Goal: Task Accomplishment & Management: Use online tool/utility

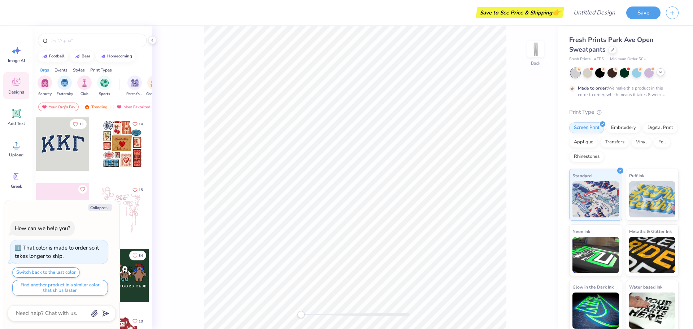
click at [661, 72] on icon at bounding box center [660, 72] width 6 height 6
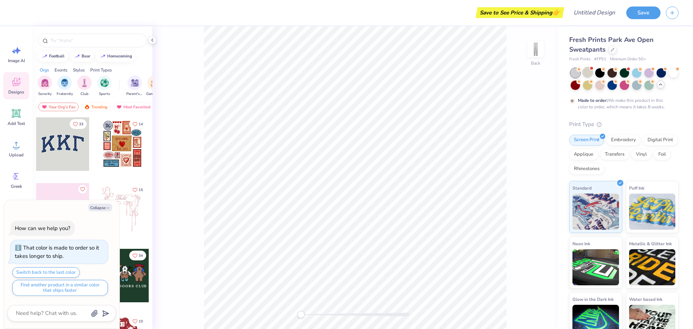
click at [584, 72] on div at bounding box center [586, 71] width 9 height 9
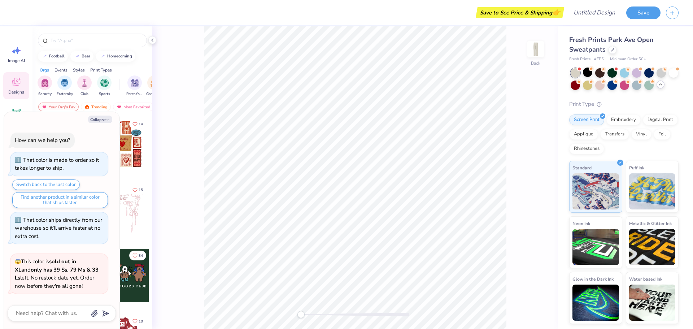
scroll to position [50, 0]
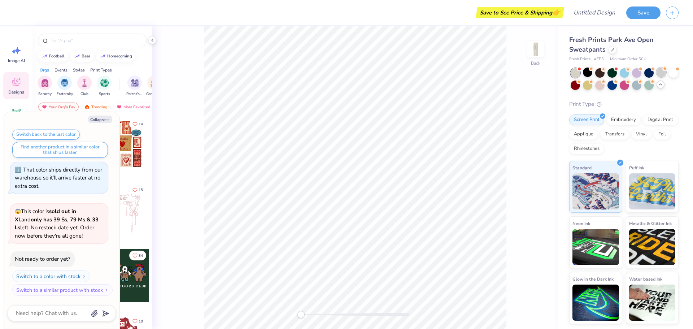
click at [659, 73] on div at bounding box center [660, 71] width 9 height 9
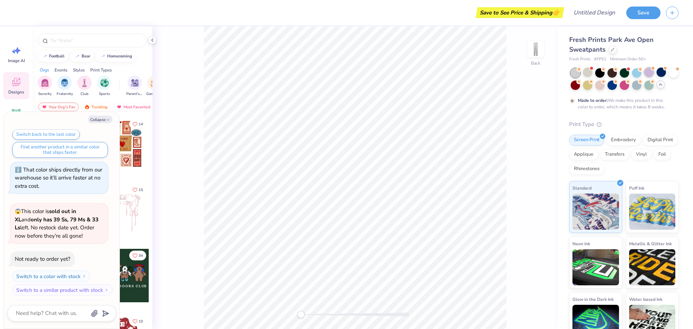
scroll to position [110, 0]
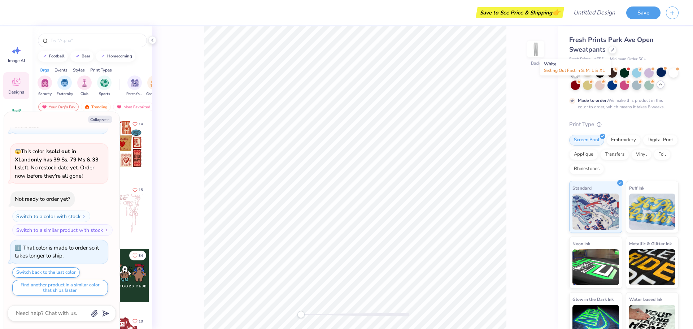
click at [657, 87] on icon at bounding box center [660, 85] width 6 height 6
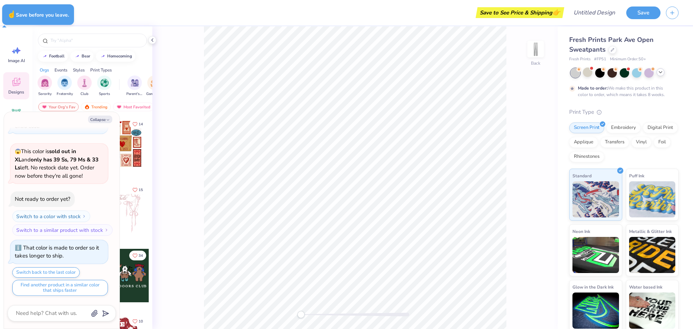
type textarea "x"
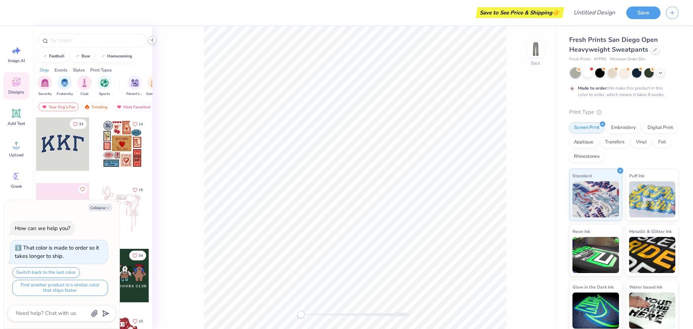
click at [154, 41] on icon at bounding box center [152, 40] width 6 height 6
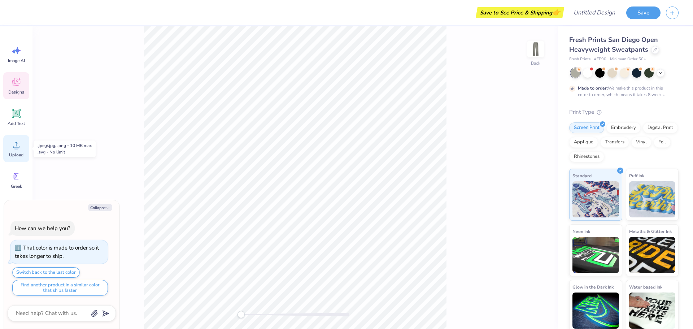
click at [14, 153] on span "Upload" at bounding box center [16, 155] width 14 height 6
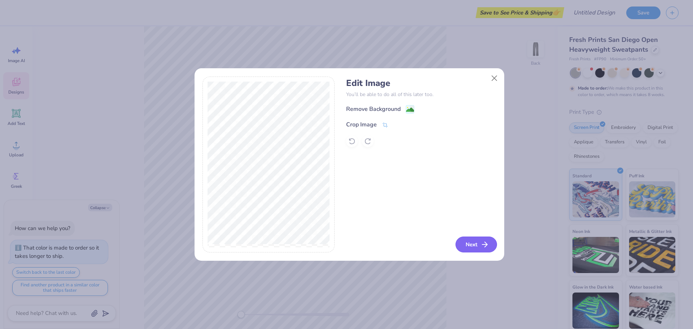
click at [475, 241] on button "Next" at bounding box center [475, 244] width 41 height 16
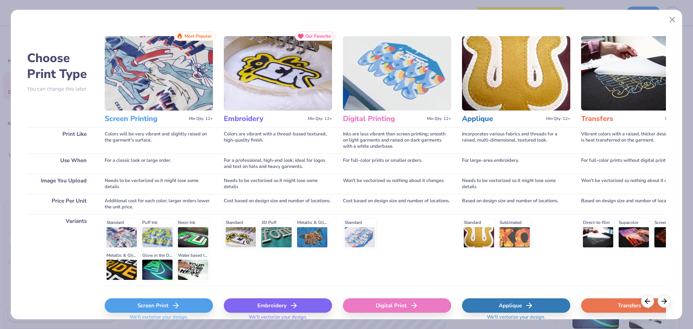
click at [180, 306] on div "Screen Print" at bounding box center [159, 305] width 108 height 14
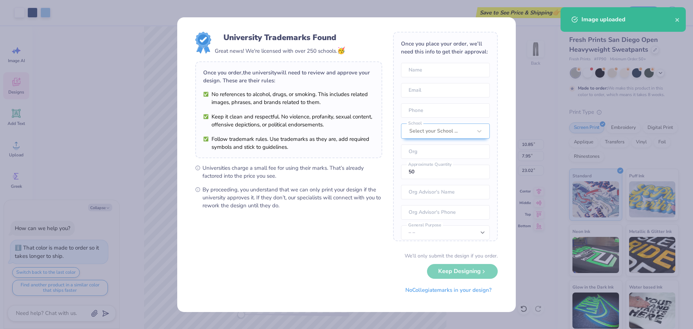
click at [527, 280] on div "University Trademarks Found Great news! We're licensed with over 250 schools. 🥳…" at bounding box center [346, 164] width 693 height 329
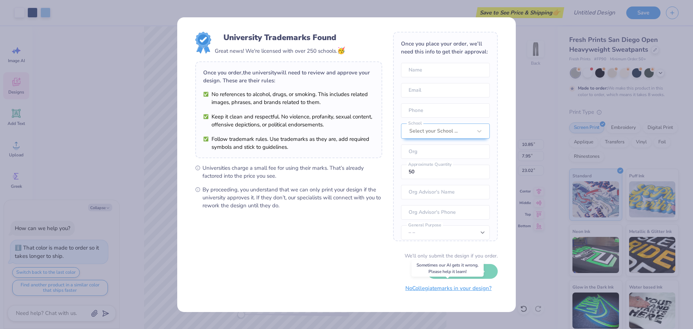
click at [476, 291] on button "No Collegiate marks in your design?" at bounding box center [448, 288] width 98 height 15
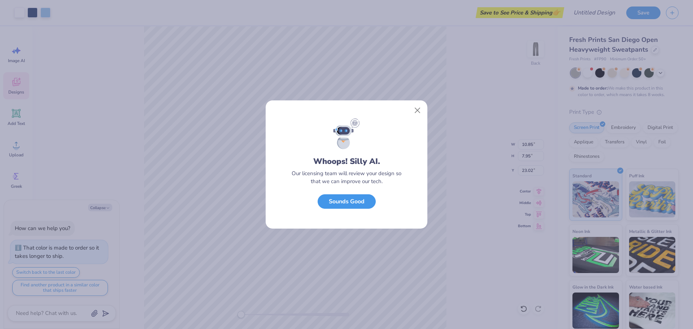
click at [355, 206] on button "Sounds Good" at bounding box center [346, 201] width 58 height 15
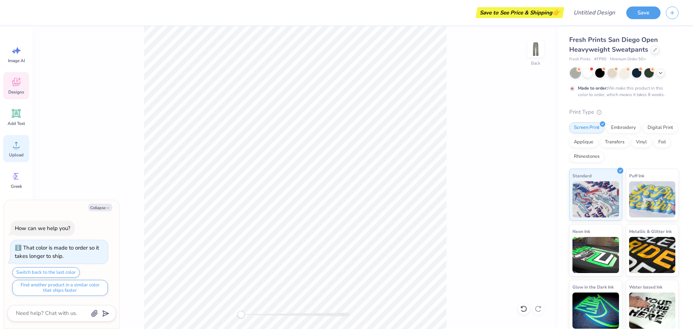
click at [12, 152] on span "Upload" at bounding box center [16, 155] width 14 height 6
click at [17, 149] on circle at bounding box center [16, 147] width 5 height 5
click at [12, 152] on span "Upload" at bounding box center [16, 155] width 14 height 6
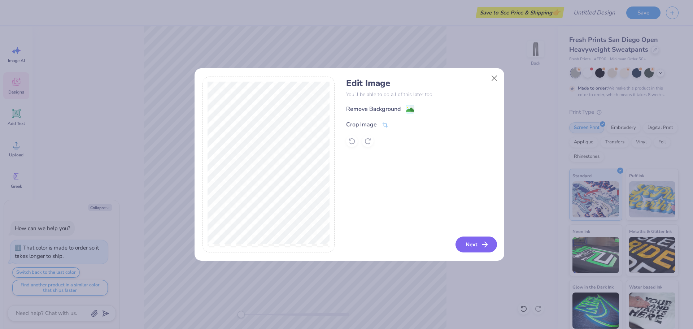
click at [476, 246] on button "Next" at bounding box center [475, 244] width 41 height 16
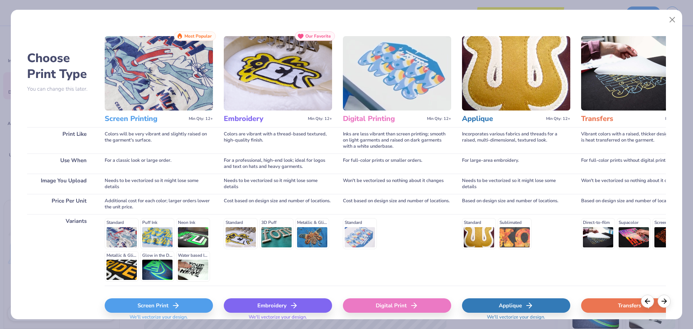
click at [192, 301] on div "Screen Print" at bounding box center [159, 305] width 108 height 14
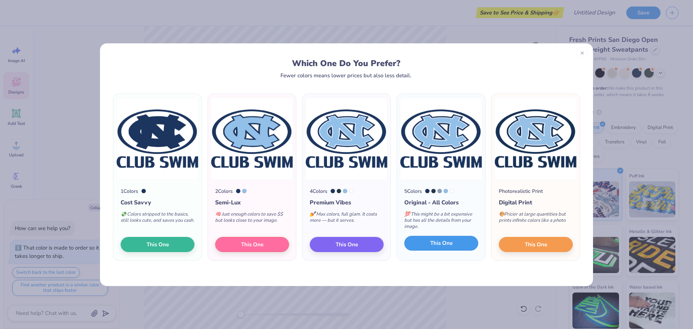
click at [448, 238] on button "This One" at bounding box center [441, 243] width 74 height 15
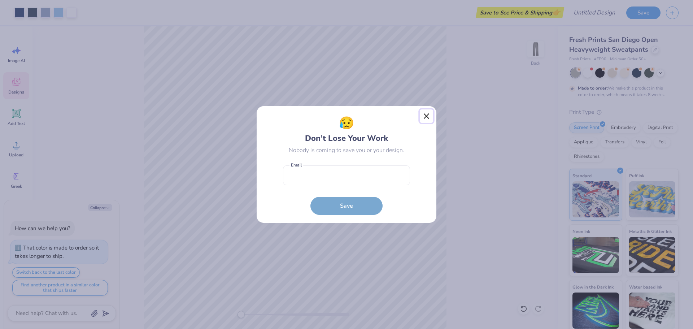
click at [426, 113] on button "Close" at bounding box center [426, 116] width 14 height 14
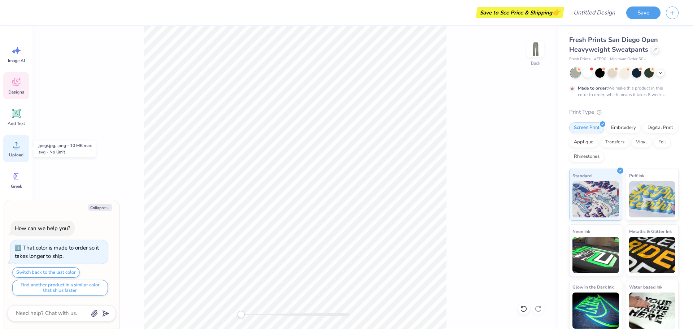
click at [20, 158] on div "Upload" at bounding box center [16, 148] width 26 height 27
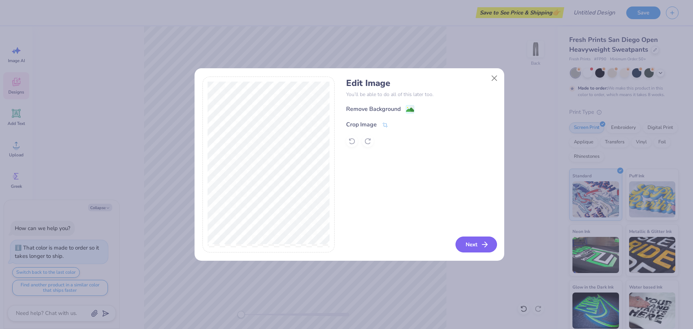
click at [485, 243] on icon "button" at bounding box center [484, 244] width 9 height 9
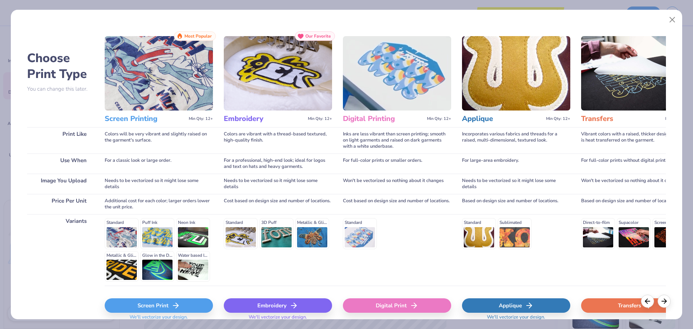
click at [203, 308] on div "Screen Print" at bounding box center [159, 305] width 108 height 14
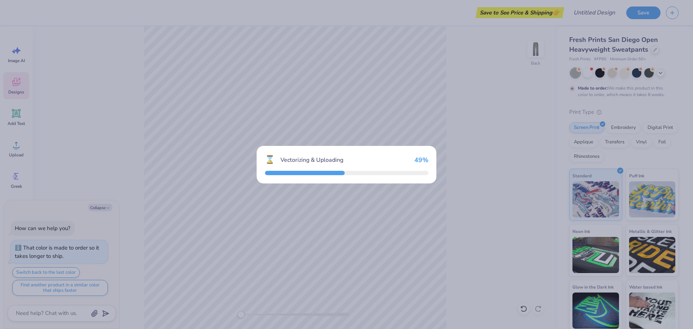
type textarea "x"
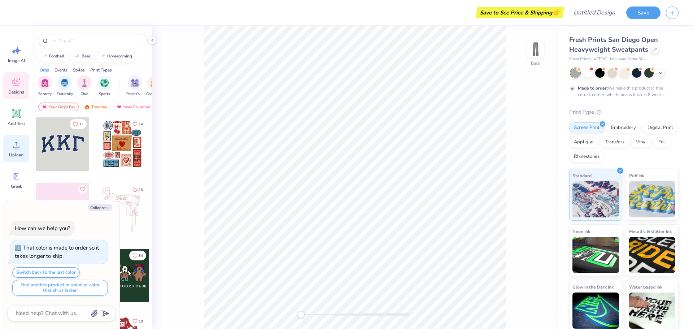
click at [17, 150] on div "Upload" at bounding box center [16, 148] width 26 height 27
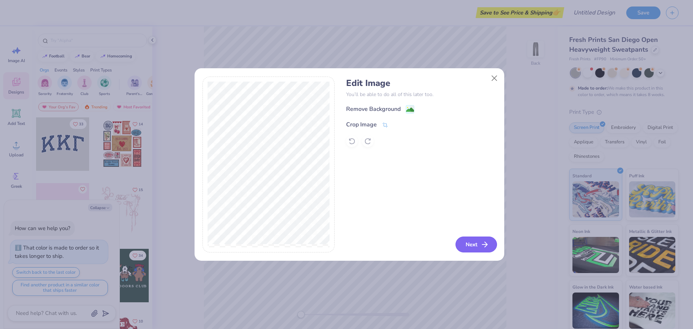
click at [466, 243] on button "Next" at bounding box center [475, 244] width 41 height 16
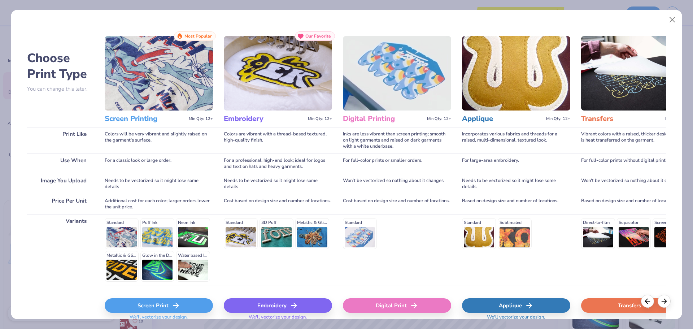
click at [186, 303] on div "Screen Print" at bounding box center [159, 305] width 108 height 14
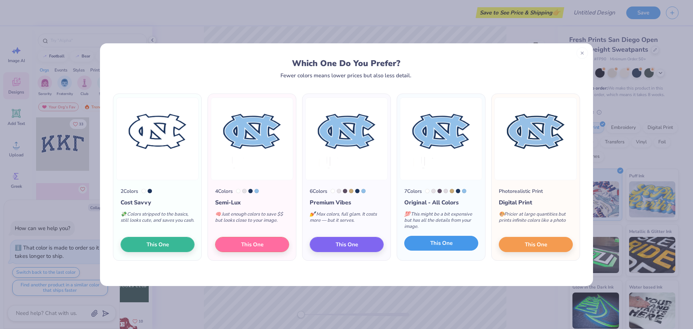
click at [428, 243] on button "This One" at bounding box center [441, 243] width 74 height 15
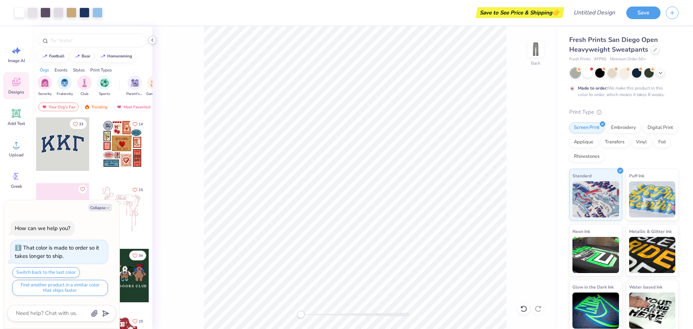
click at [151, 40] on icon at bounding box center [152, 40] width 6 height 6
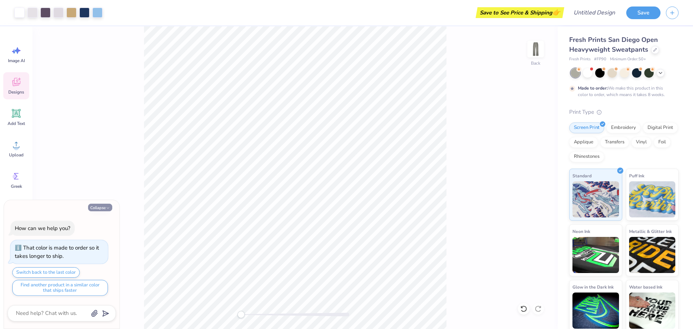
click at [107, 208] on icon "button" at bounding box center [108, 208] width 4 height 4
type textarea "x"
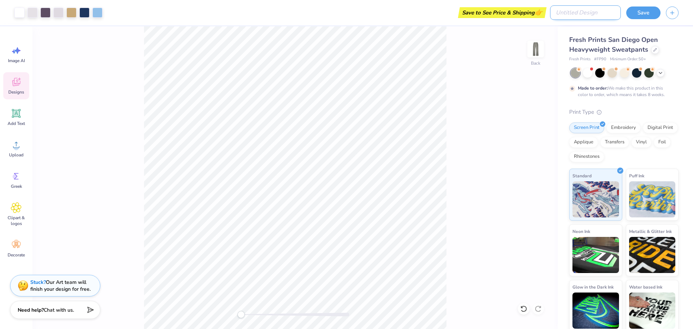
click at [598, 13] on input "Design Title" at bounding box center [585, 12] width 71 height 14
type input "club swim sweats"
click at [639, 15] on button "Save" at bounding box center [643, 11] width 34 height 13
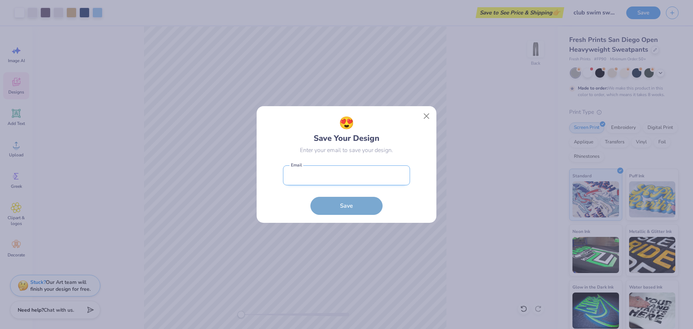
click at [337, 171] on input "email" at bounding box center [346, 175] width 127 height 20
type input "csroberts100@gmail.com"
click at [328, 208] on button "Save" at bounding box center [346, 204] width 72 height 18
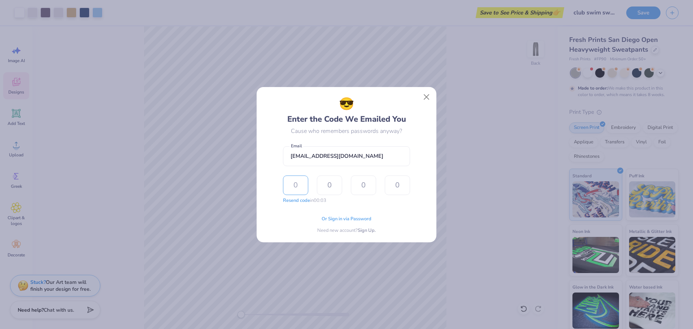
type input "6"
type input "4"
type input "1"
type input "3"
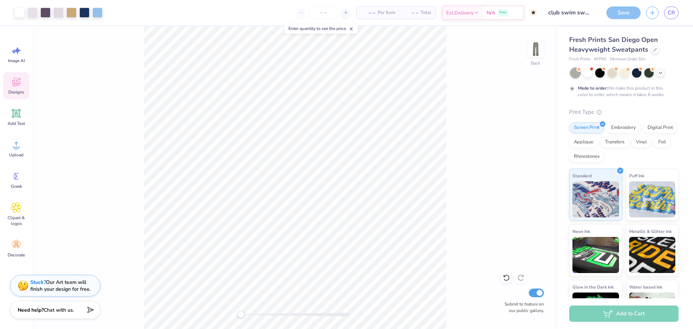
click at [352, 29] on icon at bounding box center [350, 28] width 5 height 5
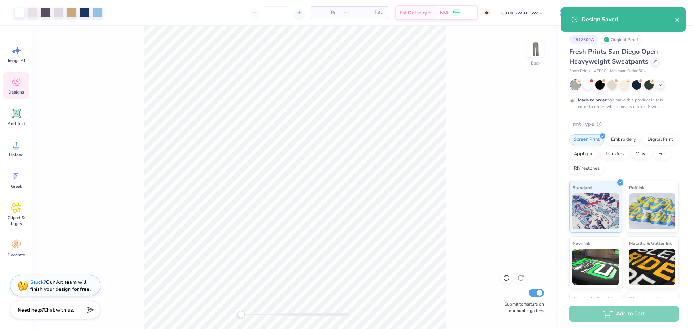
click at [680, 19] on div "Design Saved" at bounding box center [622, 19] width 125 height 25
click at [679, 19] on icon "close" at bounding box center [676, 20] width 5 height 6
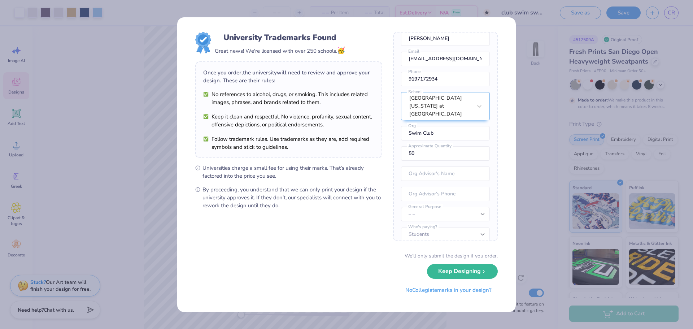
scroll to position [40, 0]
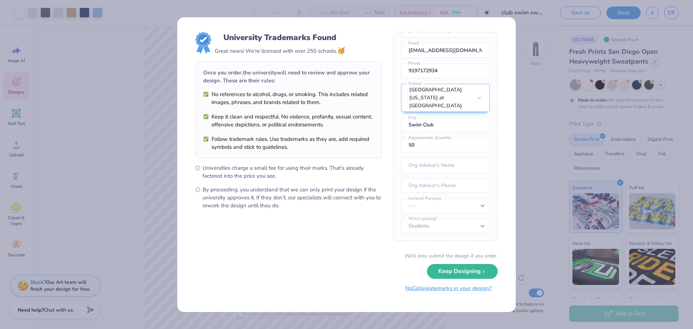
click at [455, 291] on button "No Collegiate marks in your design?" at bounding box center [448, 288] width 98 height 15
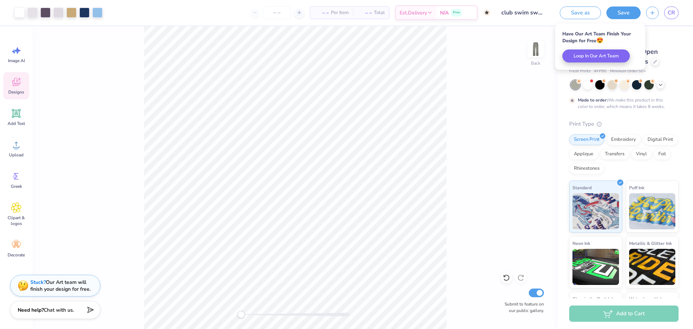
click at [661, 39] on div "# 517509A Original Proof" at bounding box center [623, 39] width 109 height 9
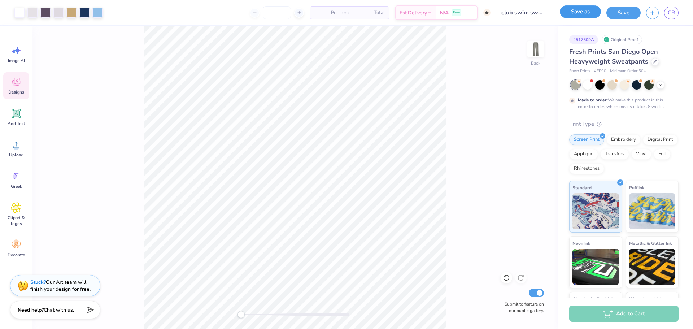
click at [578, 11] on button "Save as" at bounding box center [579, 11] width 41 height 13
